Goal: Task Accomplishment & Management: Manage account settings

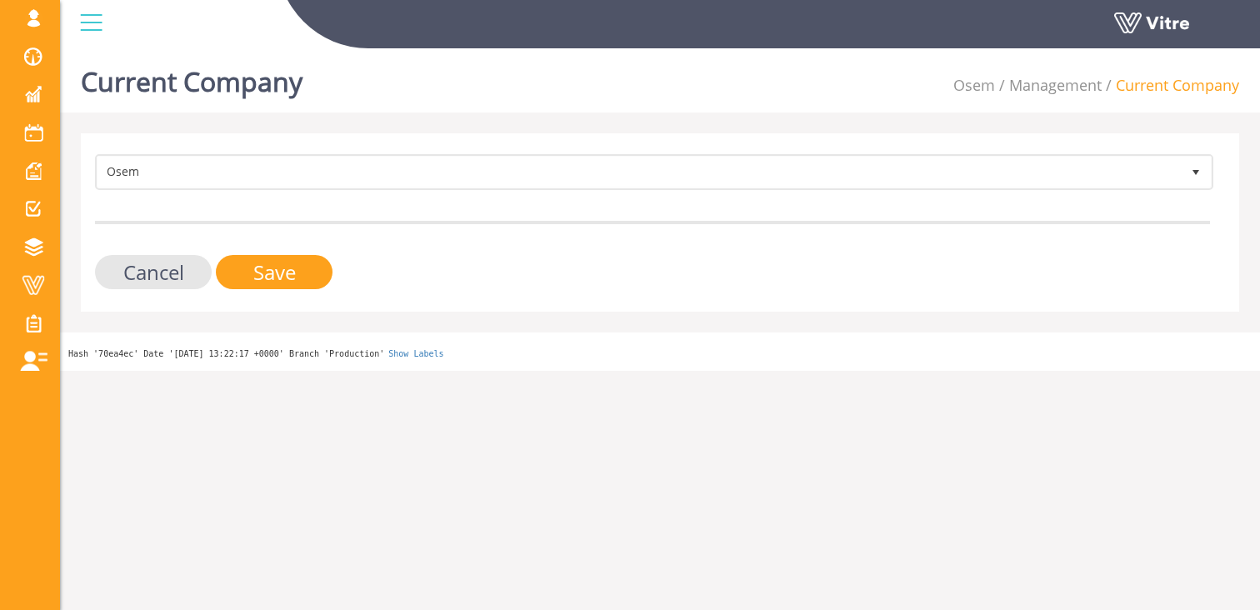
click at [0, 0] on span "Change Company" at bounding box center [0, 0] width 0 height 0
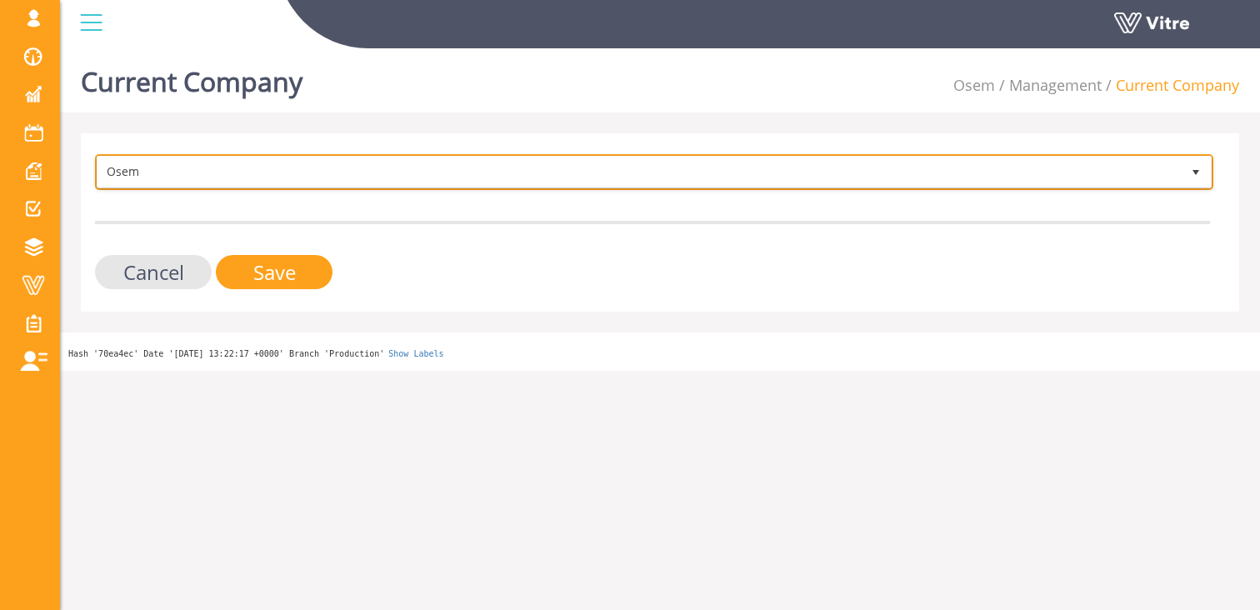
drag, startPoint x: 0, startPoint y: 0, endPoint x: 174, endPoint y: 166, distance: 240.5
click at [175, 170] on span "Osem" at bounding box center [638, 172] width 1083 height 30
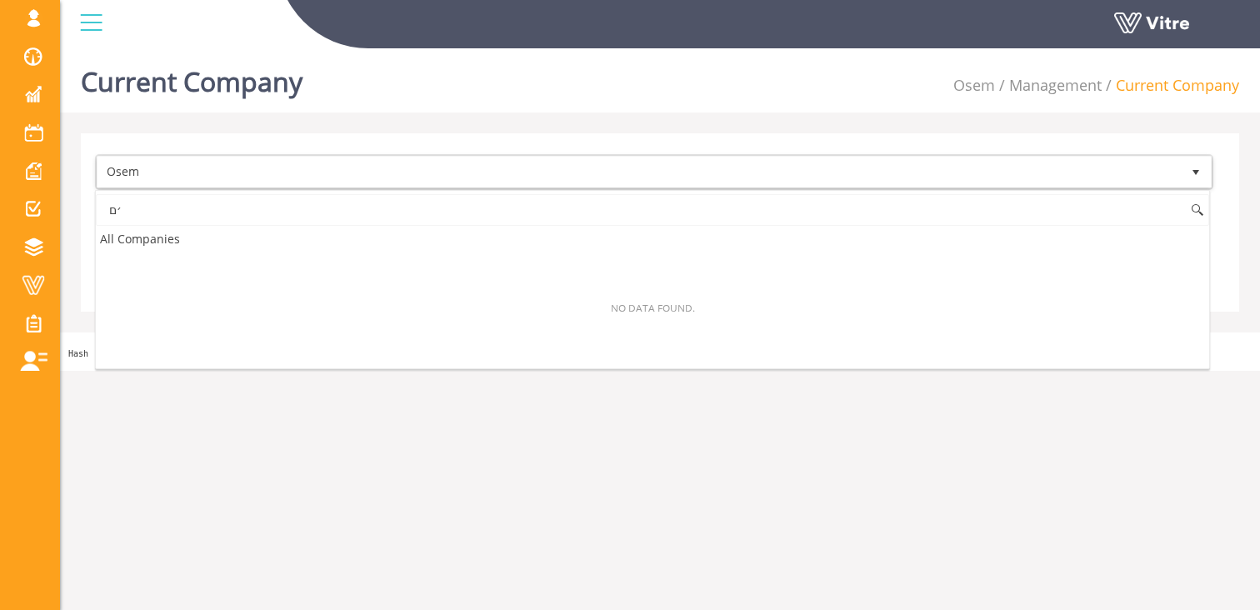
type input "׳"
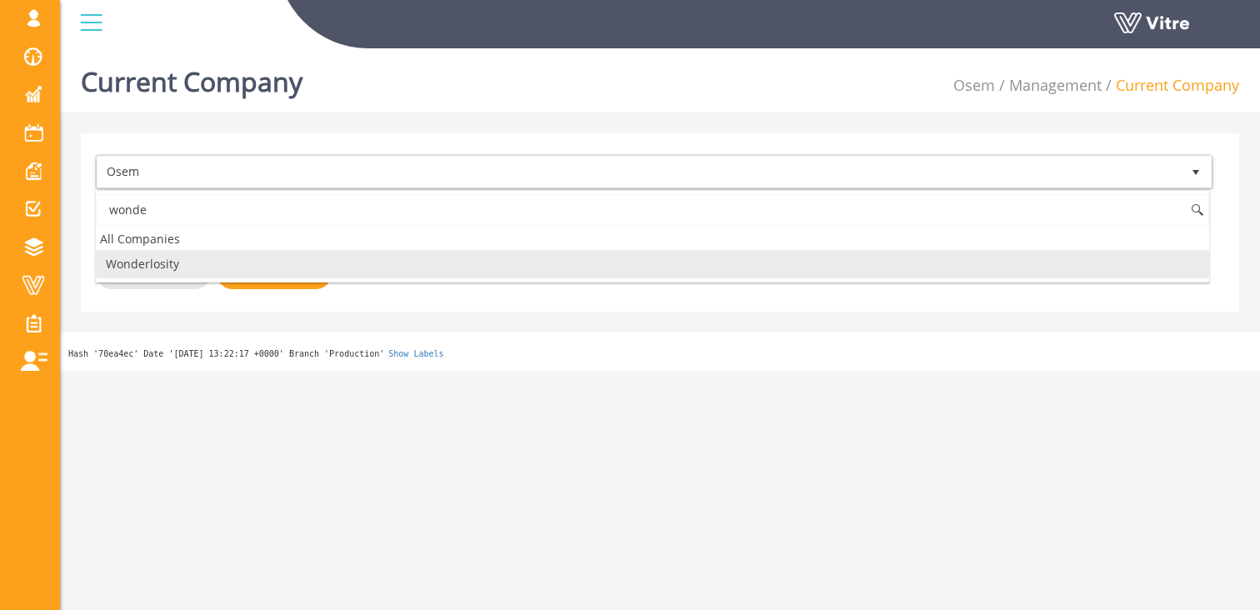
click at [205, 267] on li "Wonderlosity" at bounding box center [652, 264] width 1113 height 28
type input "wonde"
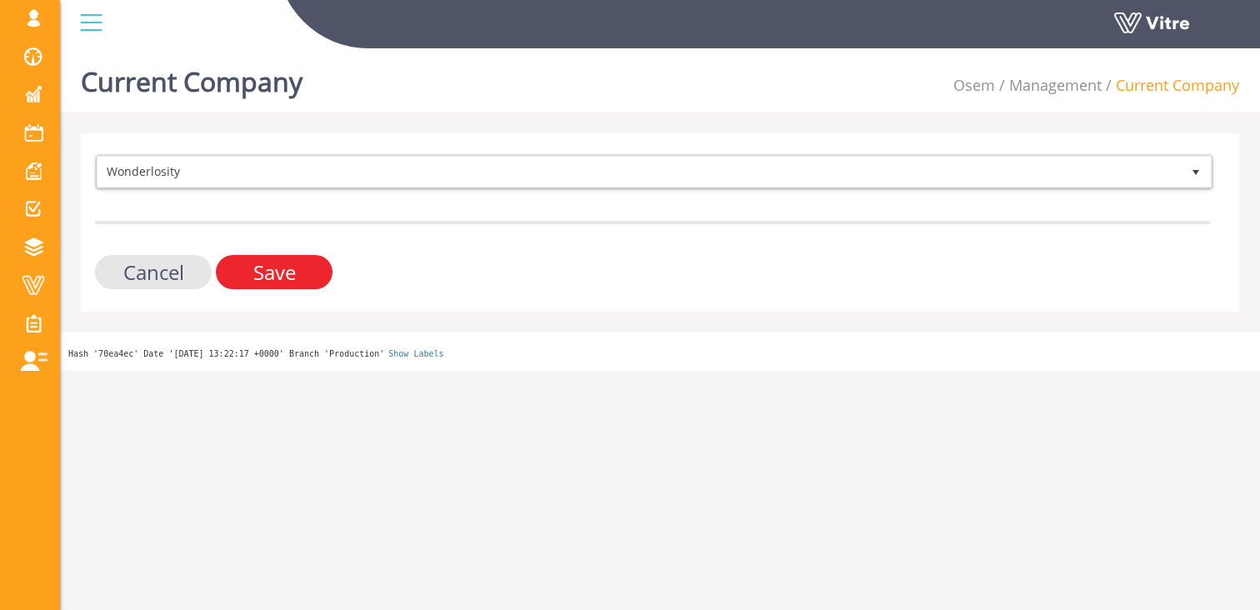
click at [241, 276] on input "Save" at bounding box center [274, 272] width 117 height 34
